Goal: Information Seeking & Learning: Find specific fact

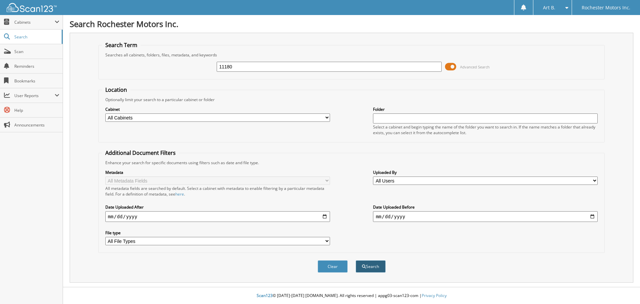
type input "11180"
click at [365, 266] on span "submit" at bounding box center [364, 266] width 4 height 4
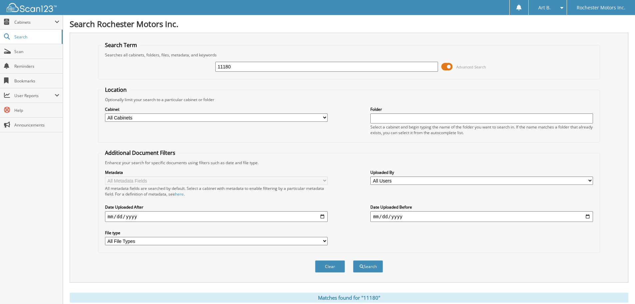
click at [122, 117] on select "All Cabinets PARTS RENTAL AGREEMENTS SERVICE RO Needs Filing" at bounding box center [216, 117] width 223 height 8
select select "41011"
click at [105, 113] on select "All Cabinets PARTS RENTAL AGREEMENTS SERVICE RO Needs Filing" at bounding box center [216, 117] width 223 height 8
click at [377, 267] on button "Search" at bounding box center [368, 266] width 30 height 12
click at [616, 6] on span "Rochester Motors Inc." at bounding box center [601, 8] width 49 height 4
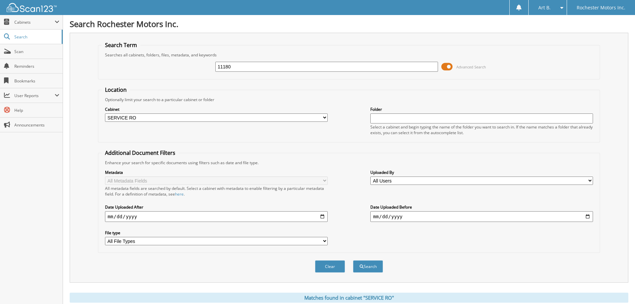
click at [381, 120] on input "text" at bounding box center [481, 118] width 223 height 10
click at [447, 66] on span at bounding box center [446, 67] width 11 height 10
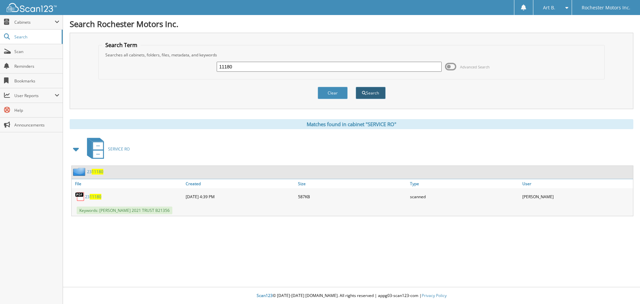
click at [373, 91] on button "Search" at bounding box center [371, 93] width 30 height 12
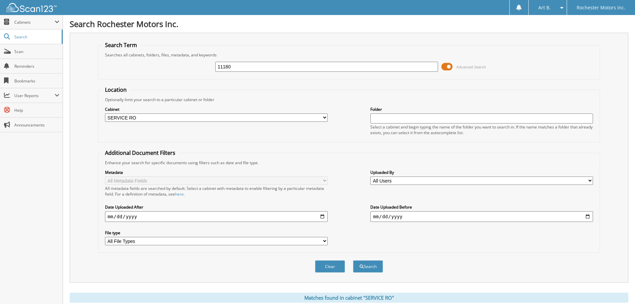
click at [449, 65] on span at bounding box center [446, 67] width 11 height 10
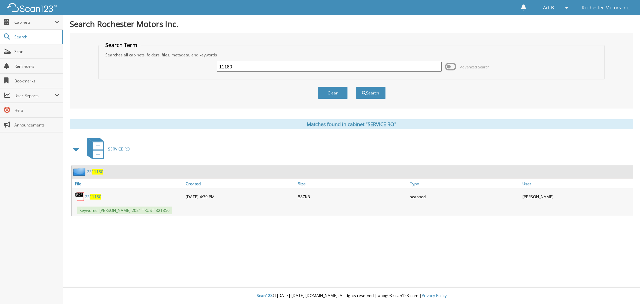
click at [88, 196] on link "23 11180" at bounding box center [93, 197] width 16 height 6
click at [95, 196] on span "11180" at bounding box center [96, 197] width 12 height 6
click at [243, 68] on input "11180" at bounding box center [329, 67] width 225 height 10
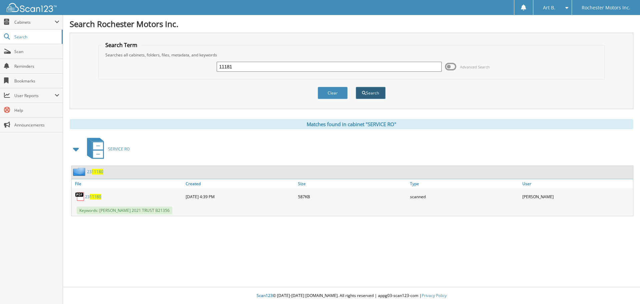
type input "11181"
click at [363, 93] on span "submit" at bounding box center [364, 93] width 4 height 4
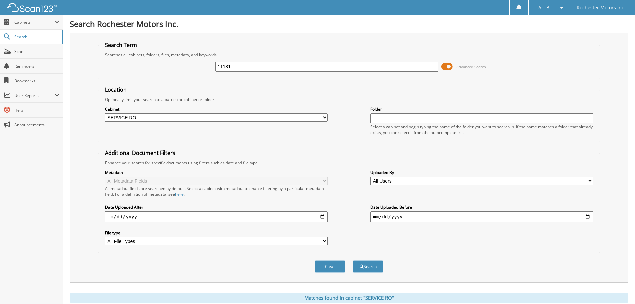
click at [449, 68] on span at bounding box center [446, 67] width 11 height 10
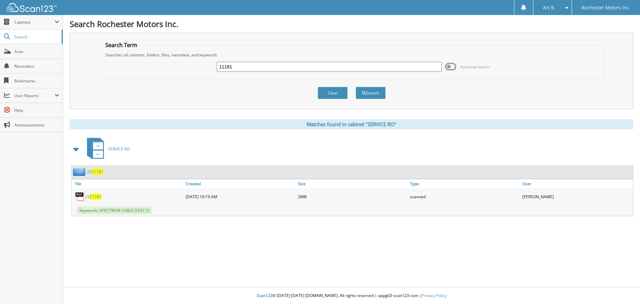
click at [92, 195] on span "11181" at bounding box center [96, 197] width 12 height 6
